Goal: Find contact information: Find contact information

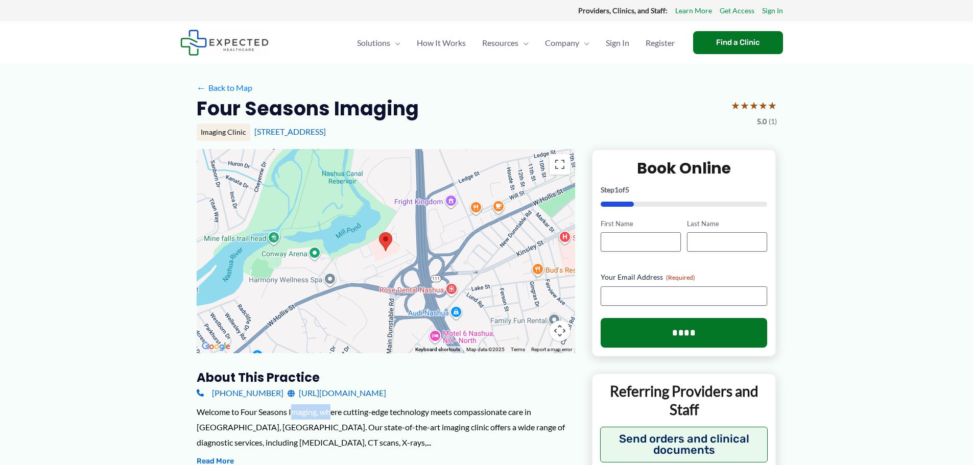
drag, startPoint x: 305, startPoint y: 414, endPoint x: 462, endPoint y: 402, distance: 157.3
click at [450, 410] on div "Welcome to Four Seasons Imaging, where cutting-edge technology meets compassion…" at bounding box center [386, 427] width 379 height 45
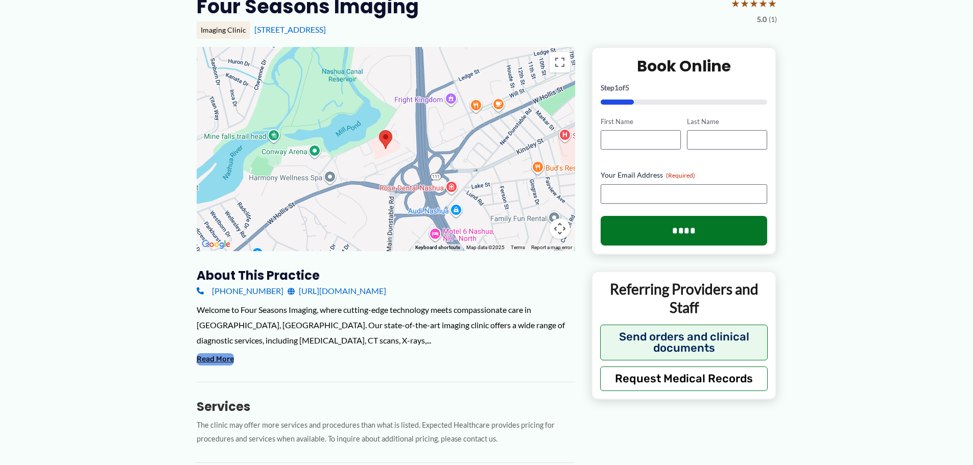
click at [208, 363] on button "Read More" at bounding box center [215, 359] width 37 height 12
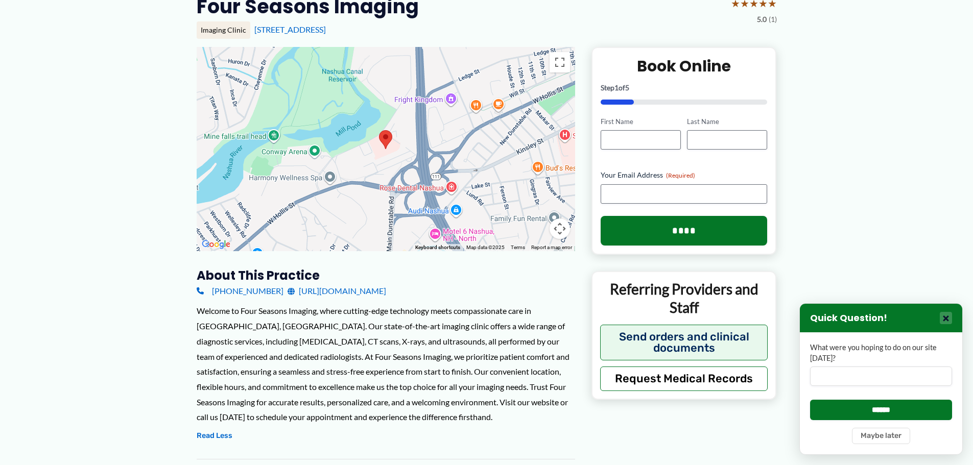
click at [948, 319] on button "×" at bounding box center [946, 318] width 12 height 12
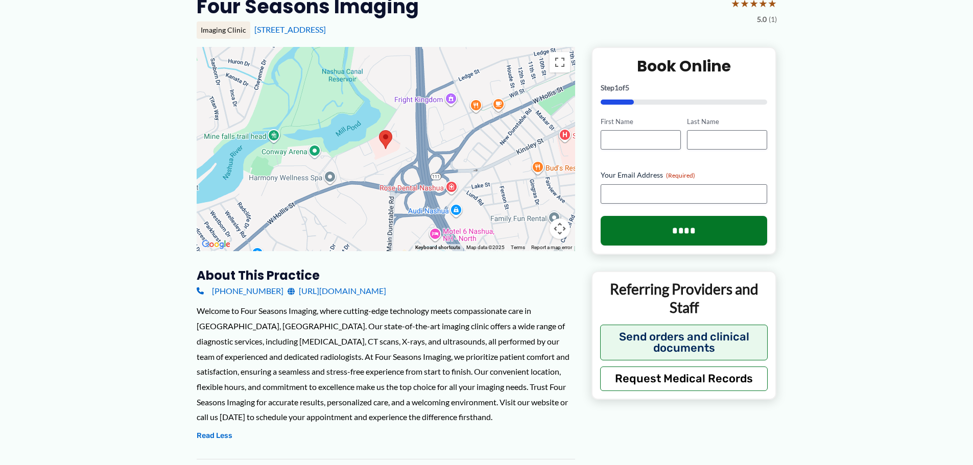
scroll to position [0, 0]
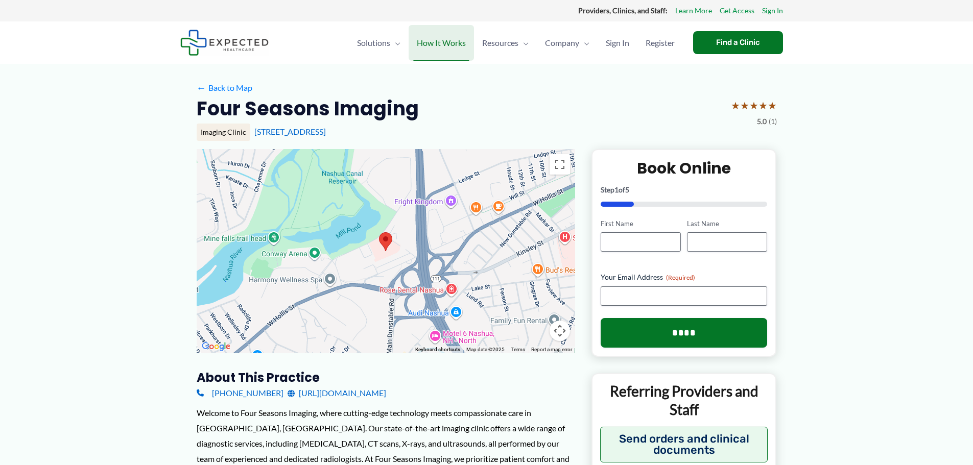
click at [422, 43] on span "How It Works" at bounding box center [441, 43] width 49 height 36
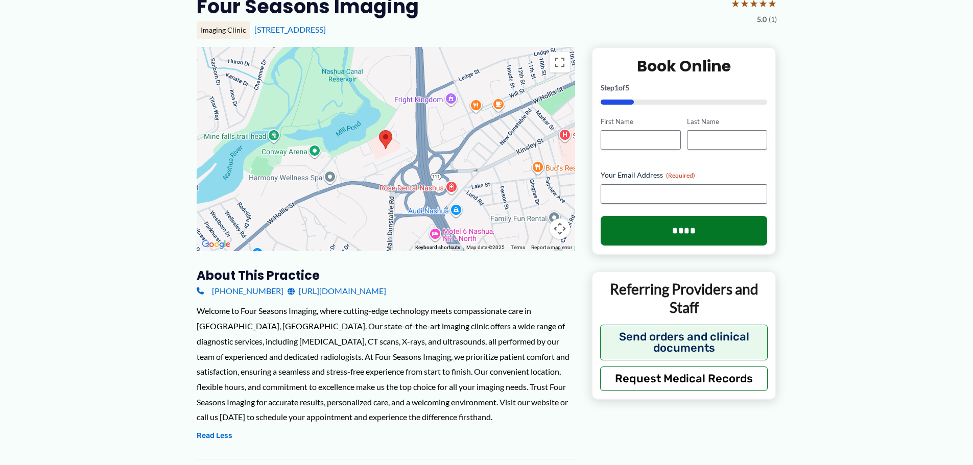
click at [381, 290] on link "[URL][DOMAIN_NAME]" at bounding box center [337, 291] width 99 height 15
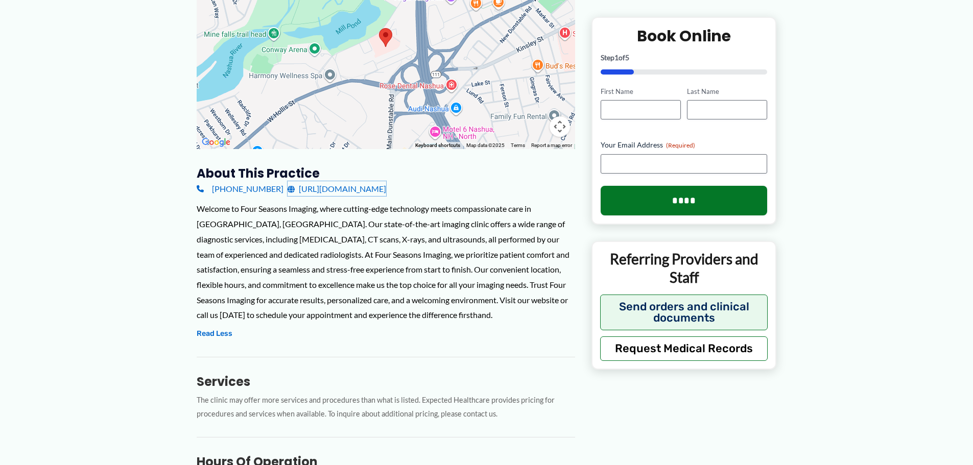
scroll to position [0, 0]
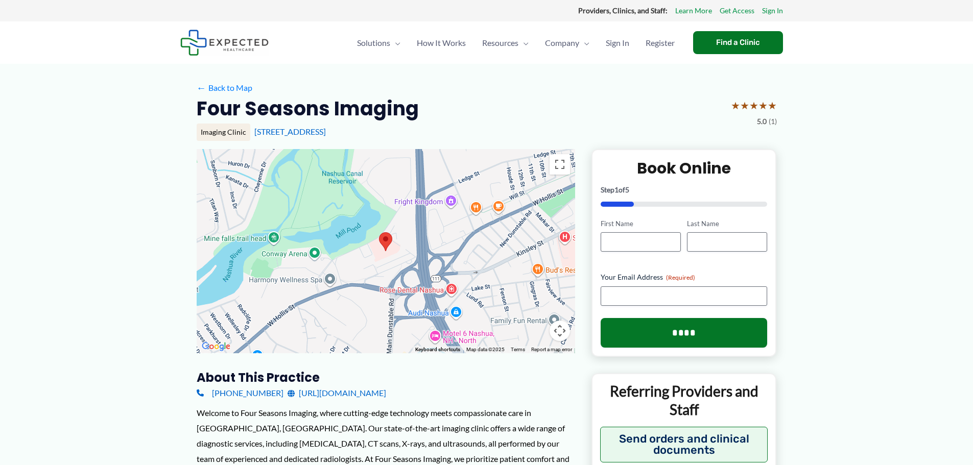
click at [448, 388] on div "[PHONE_NUMBER] [URL][DOMAIN_NAME]" at bounding box center [386, 393] width 379 height 15
drag, startPoint x: 268, startPoint y: 402, endPoint x: 188, endPoint y: 381, distance: 82.4
copy div "About this practice [PHONE_NUMBER] [URL][DOMAIN_NAME] Welcome to Four Seasons I…"
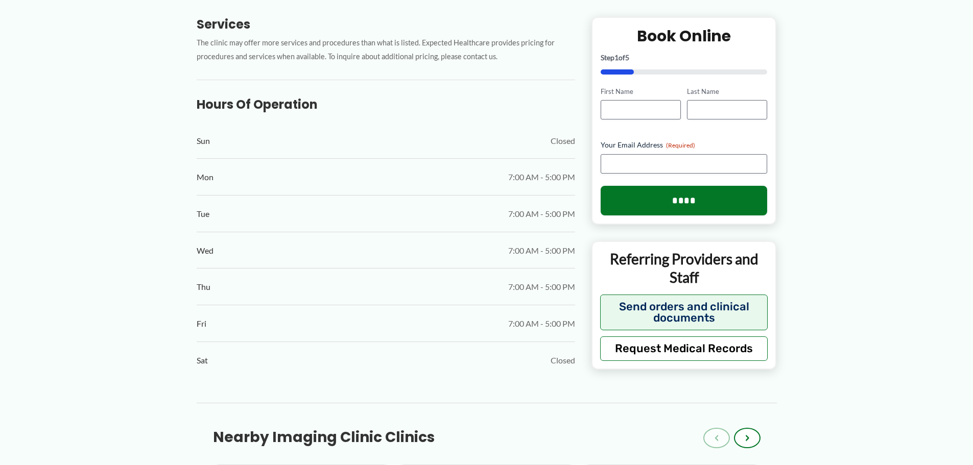
scroll to position [613, 0]
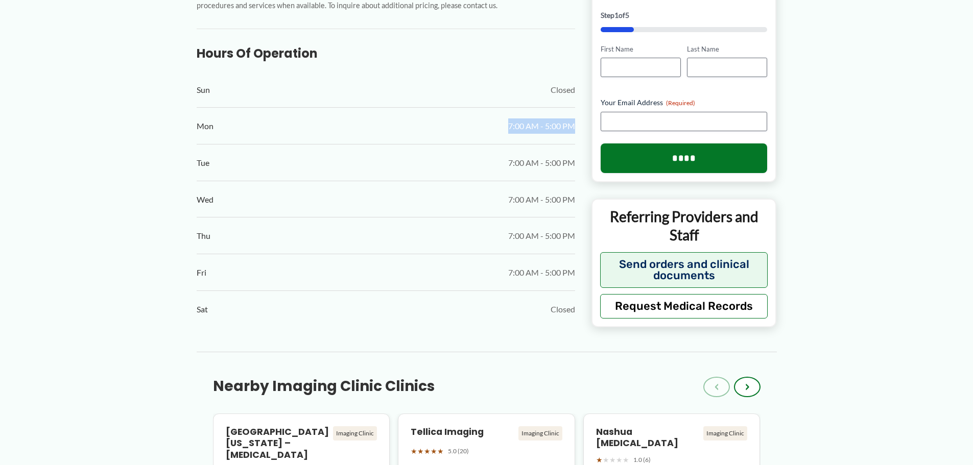
drag, startPoint x: 508, startPoint y: 127, endPoint x: 588, endPoint y: 132, distance: 80.3
copy span "7:00 AM - 5:00 PM"
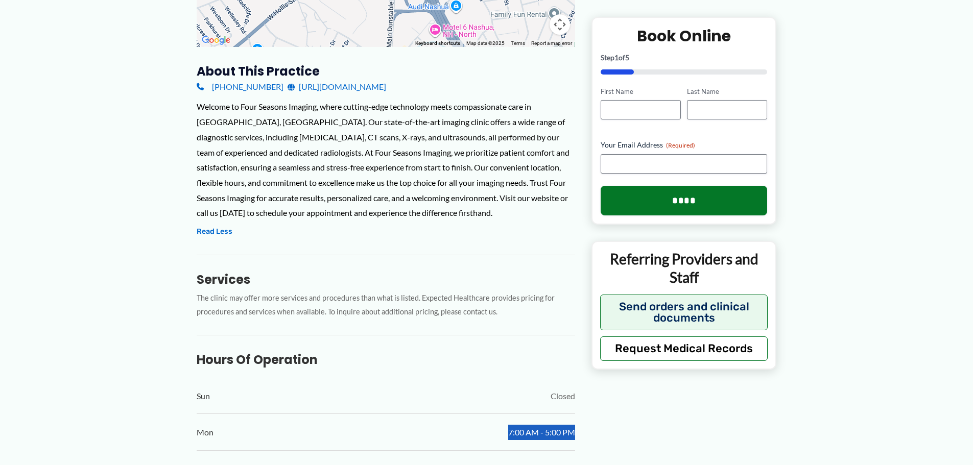
scroll to position [0, 0]
